Goal: Information Seeking & Learning: Learn about a topic

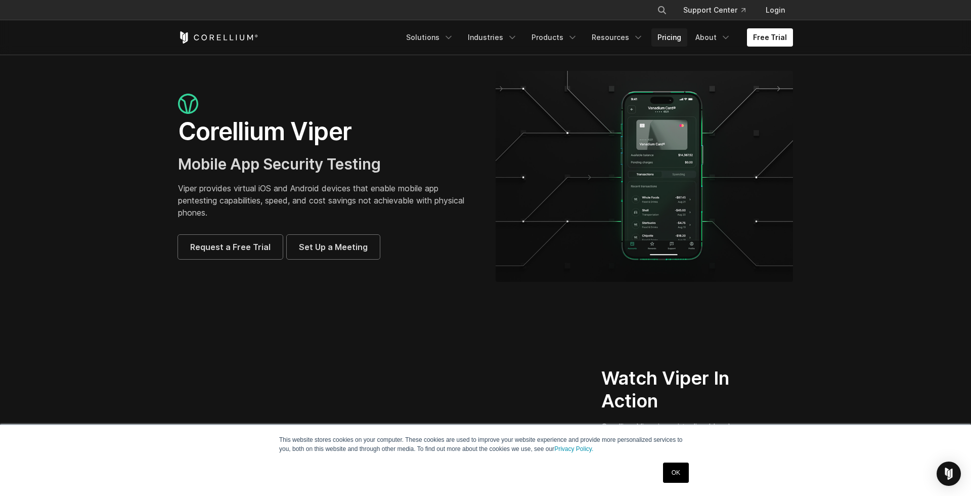
click at [676, 41] on link "Pricing" at bounding box center [669, 37] width 36 height 18
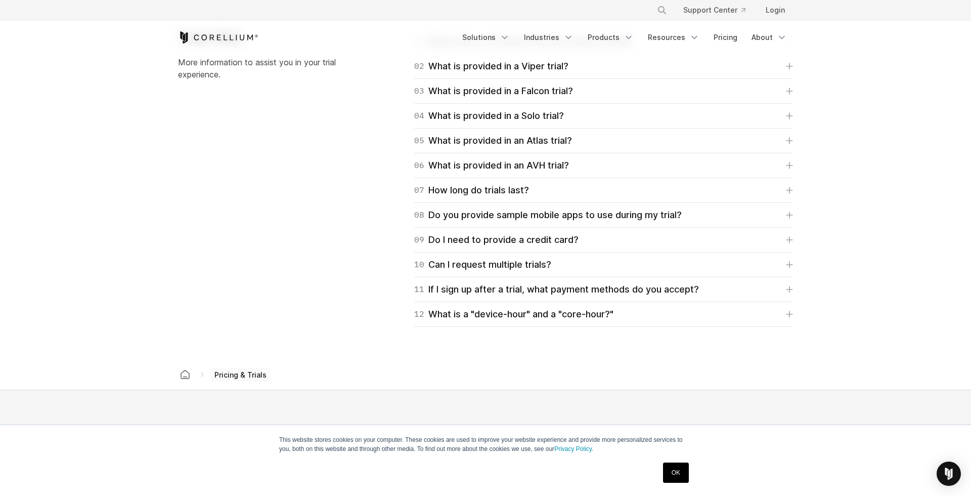
scroll to position [1495, 0]
click at [727, 191] on link "07 How long do trials last?" at bounding box center [603, 190] width 379 height 14
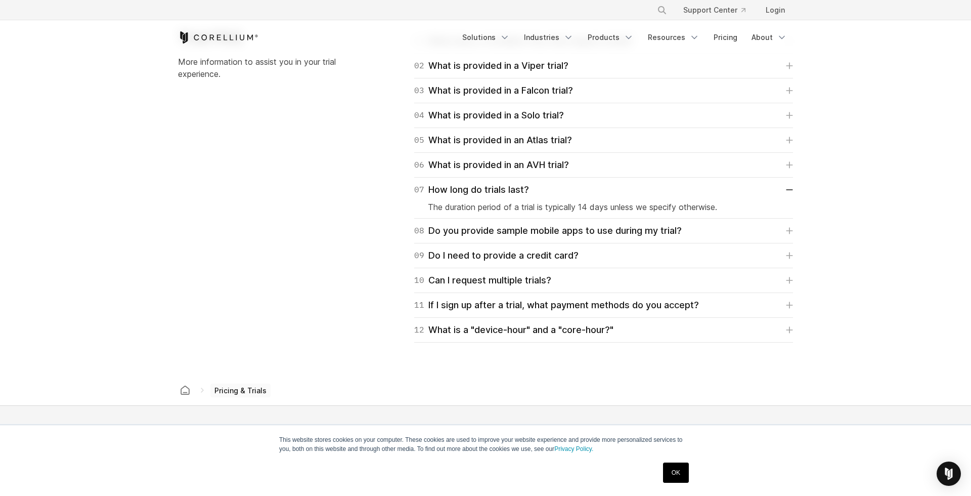
click at [849, 203] on section "Trial FAQ More information to assist you in your trial experience. 01 What does…" at bounding box center [485, 185] width 971 height 379
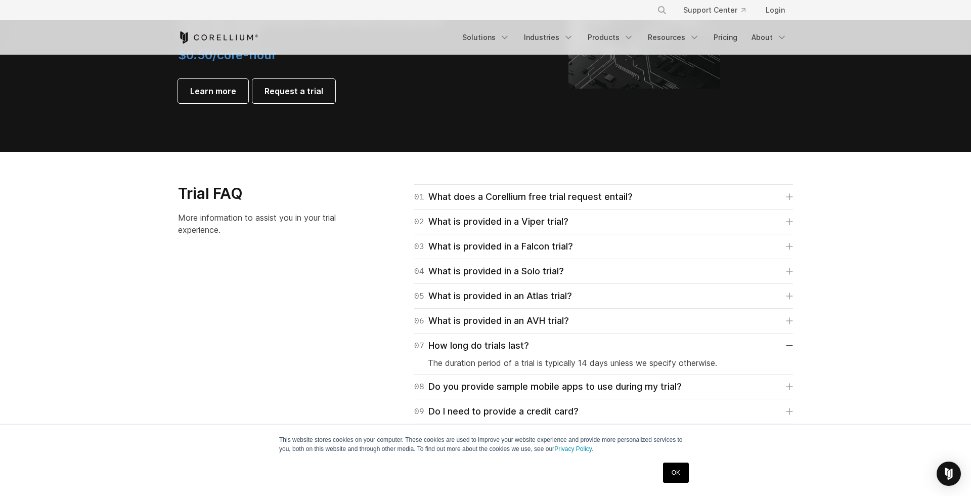
scroll to position [1337, 0]
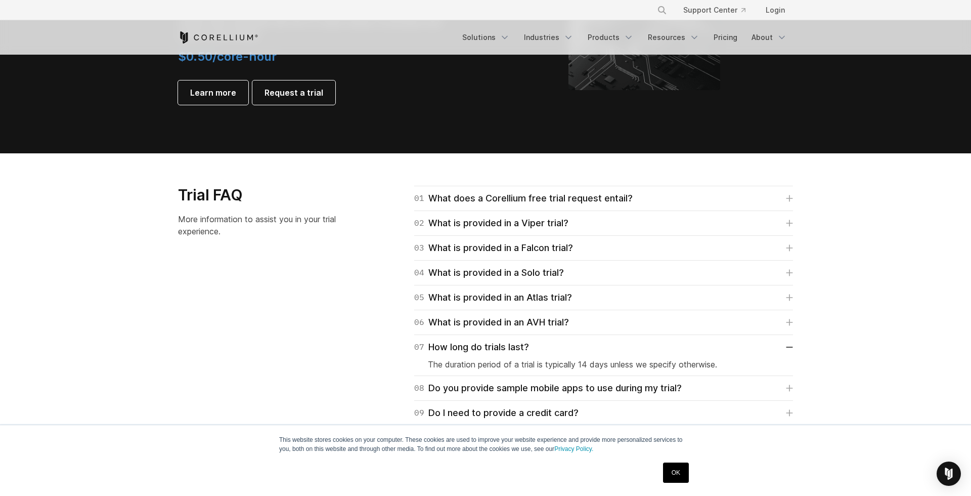
click at [742, 231] on div "02 What is provided in a Viper trial? Viper trials are Advanced Edition which i…" at bounding box center [603, 223] width 379 height 25
click at [739, 223] on link "02 What is provided in a Viper trial?" at bounding box center [603, 223] width 379 height 14
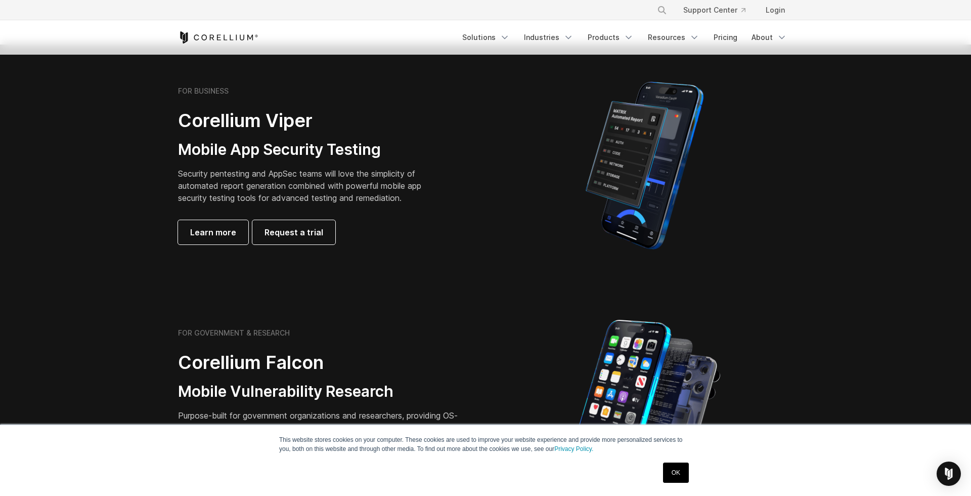
scroll to position [218, 0]
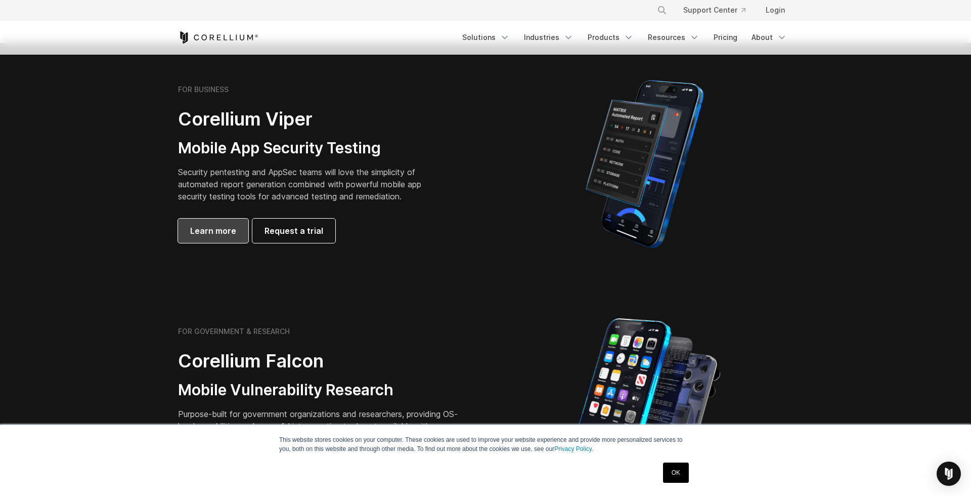
click at [226, 228] on span "Learn more" at bounding box center [213, 231] width 46 height 12
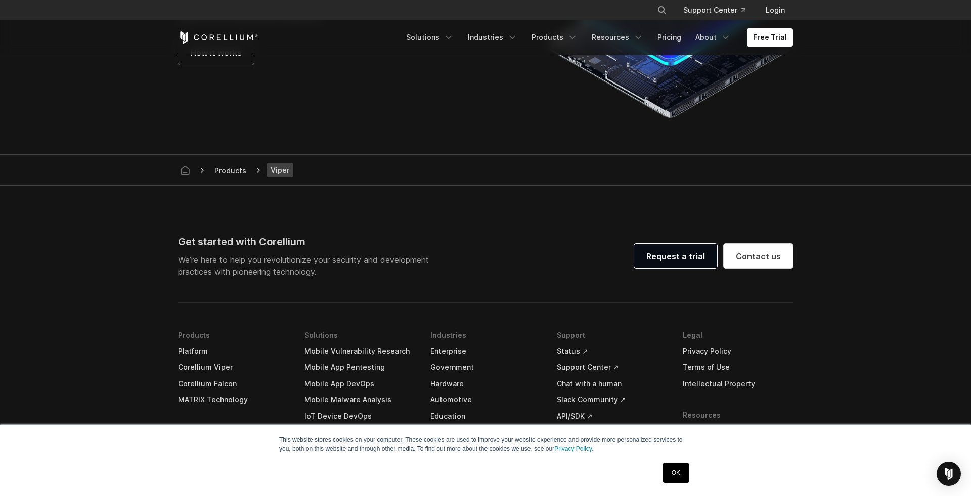
scroll to position [2855, 0]
